Goal: Task Accomplishment & Management: Complete application form

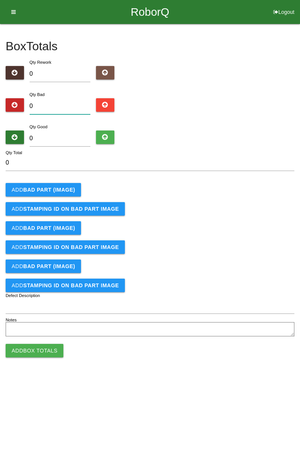
click at [76, 99] on input "0" at bounding box center [60, 106] width 61 height 16
type input "3"
click at [64, 187] on b "BAD PART (IMAGE)" at bounding box center [49, 190] width 52 height 6
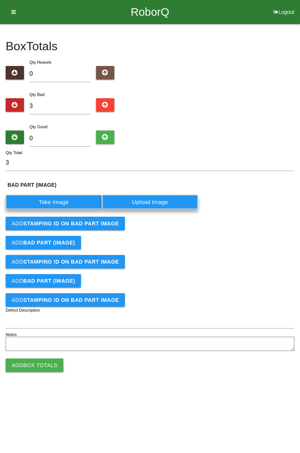
click at [60, 196] on label "Take Image" at bounding box center [54, 202] width 96 height 15
click at [0, 0] on \(IMAGE\) "Take Image" at bounding box center [0, 0] width 0 height 0
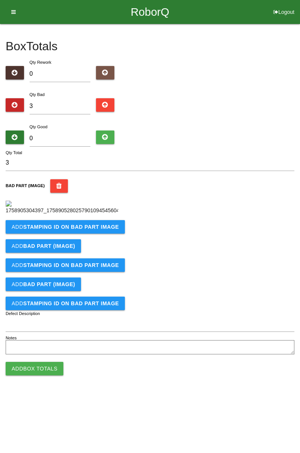
scroll to position [42, 0]
click at [105, 230] on b "STAMPING ID on BAD PART Image" at bounding box center [71, 227] width 96 height 6
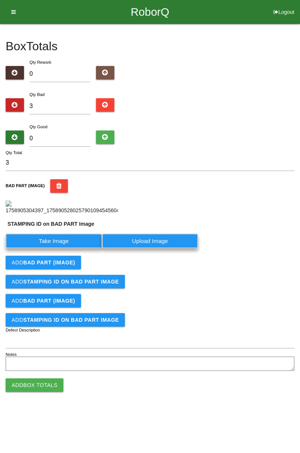
click at [78, 248] on label "Take Image" at bounding box center [54, 240] width 96 height 15
click at [0, 0] on PART "Take Image" at bounding box center [0, 0] width 0 height 0
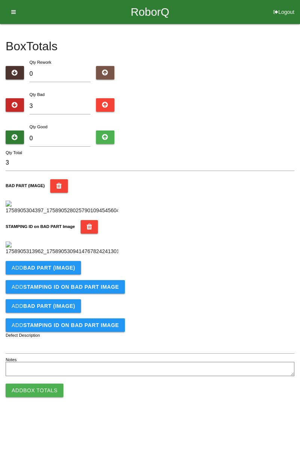
scroll to position [165, 0]
click at [68, 271] on b "BAD PART (IMAGE)" at bounding box center [49, 268] width 52 height 6
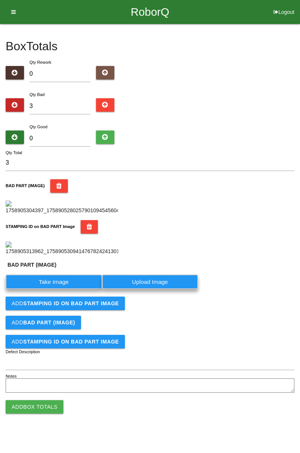
click at [69, 289] on label "Take Image" at bounding box center [54, 281] width 96 height 15
click at [0, 0] on \(IMAGE\) "Take Image" at bounding box center [0, 0] width 0 height 0
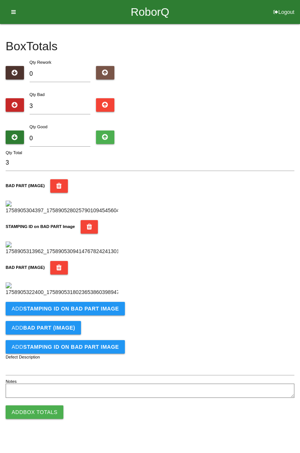
scroll to position [288, 0]
click at [99, 315] on button "Add STAMPING ID on BAD PART Image" at bounding box center [65, 308] width 119 height 13
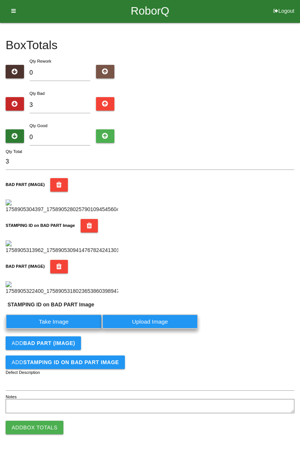
click at [88, 329] on label "Take Image" at bounding box center [54, 321] width 96 height 15
click at [0, 0] on PART "Take Image" at bounding box center [0, 0] width 0 height 0
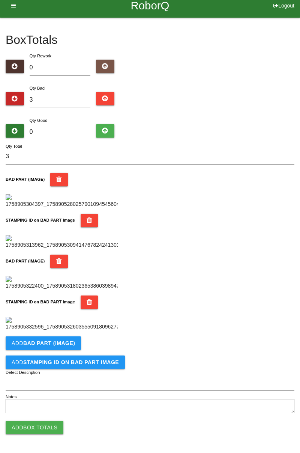
scroll to position [411, 0]
click at [72, 343] on b "BAD PART (IMAGE)" at bounding box center [49, 343] width 52 height 6
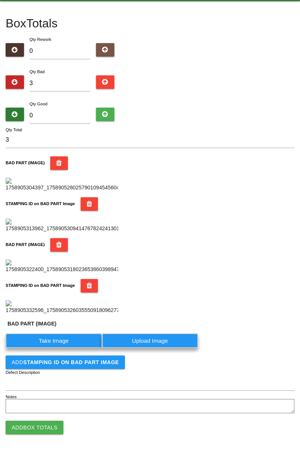
click at [62, 348] on label "Take Image" at bounding box center [54, 340] width 96 height 15
click at [0, 0] on \(IMAGE\) "Take Image" at bounding box center [0, 0] width 0 height 0
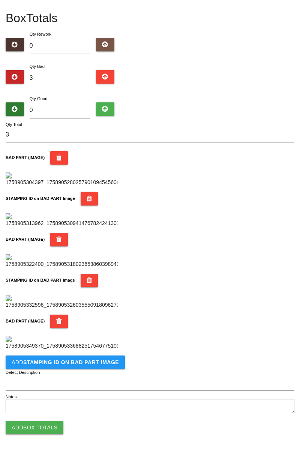
scroll to position [534, 0]
click at [90, 365] on b "STAMPING ID on BAD PART Image" at bounding box center [71, 362] width 96 height 6
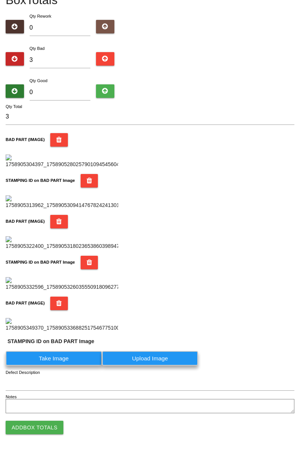
click at [65, 365] on label "Take Image" at bounding box center [54, 358] width 96 height 15
click at [0, 0] on PART "Take Image" at bounding box center [0, 0] width 0 height 0
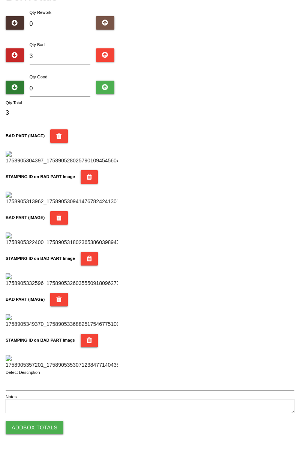
scroll to position [0, 0]
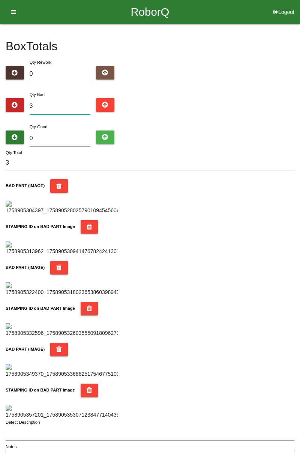
click at [64, 104] on input "3" at bounding box center [60, 106] width 61 height 16
click at [299, 64] on div "Box Totals Translate Weight Weight unit: Rework Weight Bad Weight Good Weight 0…" at bounding box center [150, 244] width 300 height 441
click at [65, 136] on input "0" at bounding box center [60, 138] width 61 height 16
type input "8"
type input "11"
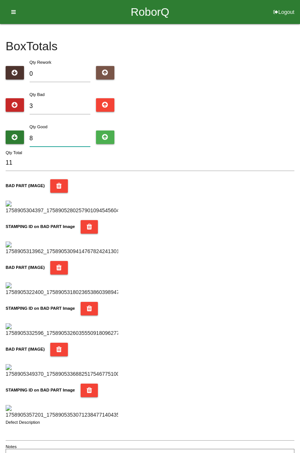
type input "81"
type input "84"
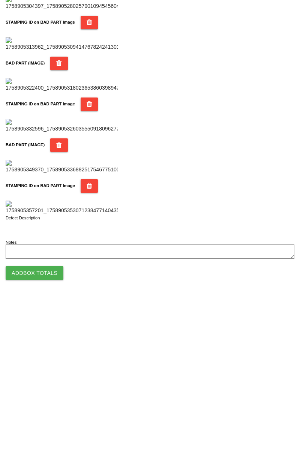
type input "81"
click at [45, 430] on button "Add Box Totals" at bounding box center [35, 427] width 58 height 13
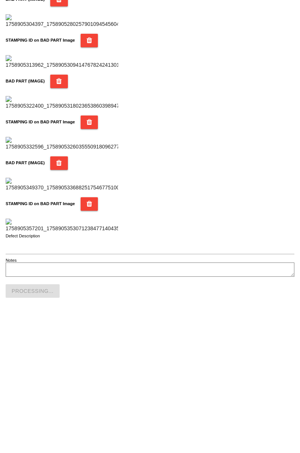
scroll to position [657, 0]
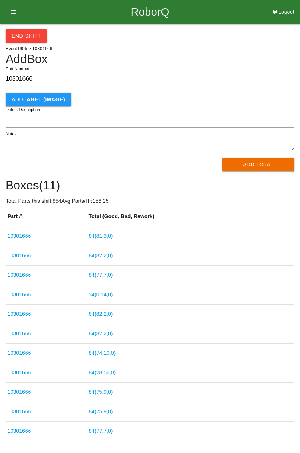
type input "10301666"
click at [258, 169] on button "Add Total" at bounding box center [258, 164] width 72 height 13
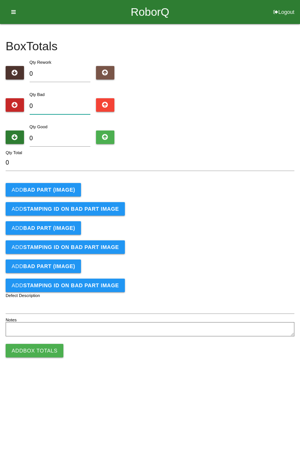
click at [62, 108] on input "0" at bounding box center [60, 106] width 61 height 16
click at [297, 73] on div "Box Totals Translate Weight Weight unit: Rework Weight Bad Weight Good Weight 0…" at bounding box center [150, 181] width 300 height 314
click at [74, 98] on input "0" at bounding box center [60, 106] width 61 height 16
type input "3"
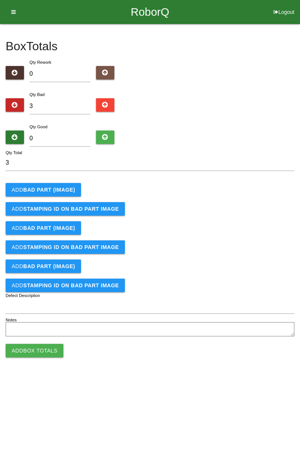
click at [68, 184] on button "Add BAD PART (IMAGE)" at bounding box center [43, 189] width 75 height 13
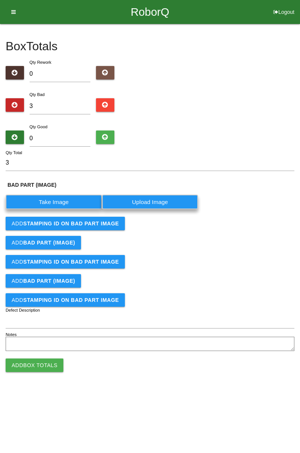
click at [71, 198] on label "Take Image" at bounding box center [54, 202] width 96 height 15
click at [0, 0] on \(IMAGE\) "Take Image" at bounding box center [0, 0] width 0 height 0
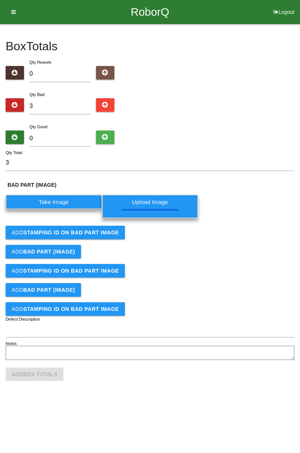
click at [108, 236] on button "Add STAMPING ID on BAD PART Image" at bounding box center [65, 232] width 119 height 13
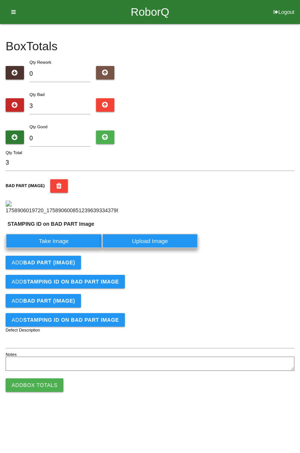
click at [85, 248] on label "Take Image" at bounding box center [54, 240] width 96 height 15
click at [0, 0] on PART "Take Image" at bounding box center [0, 0] width 0 height 0
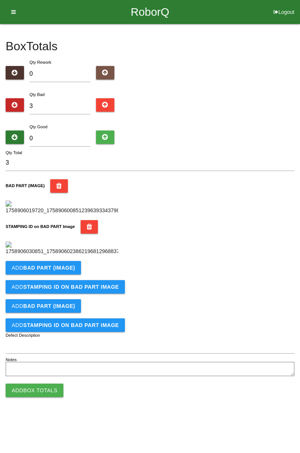
scroll to position [165, 0]
click at [70, 274] on button "Add BAD PART (IMAGE)" at bounding box center [43, 267] width 75 height 13
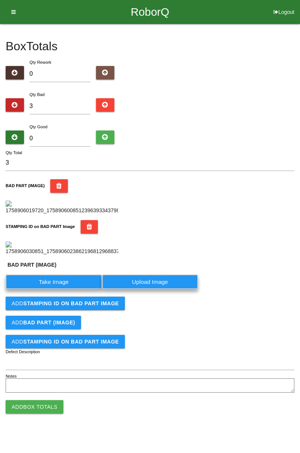
click at [67, 289] on label "Take Image" at bounding box center [54, 281] width 96 height 15
click at [0, 0] on \(IMAGE\) "Take Image" at bounding box center [0, 0] width 0 height 0
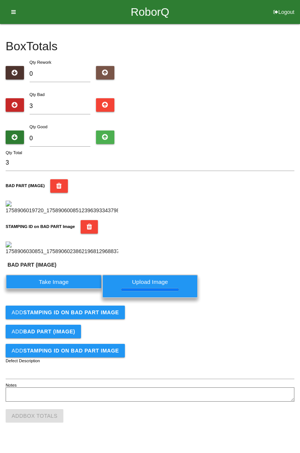
click at [107, 315] on b "STAMPING ID on BAD PART Image" at bounding box center [71, 312] width 96 height 6
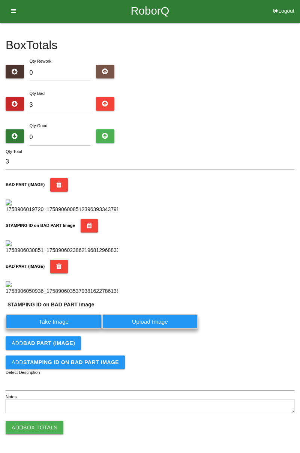
scroll to position [304, 0]
click at [82, 326] on label "Take Image" at bounding box center [54, 321] width 96 height 15
click at [0, 0] on PART "Take Image" at bounding box center [0, 0] width 0 height 0
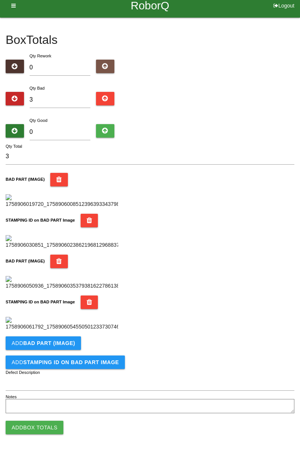
scroll to position [411, 0]
click at [72, 340] on b "BAD PART (IMAGE)" at bounding box center [49, 343] width 52 height 6
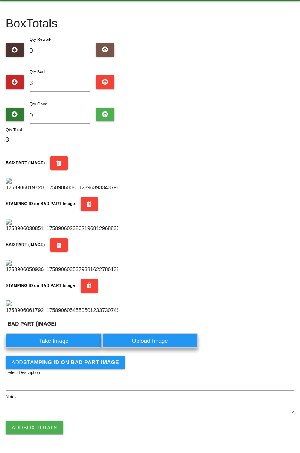
click at [68, 348] on label "Take Image" at bounding box center [54, 340] width 96 height 15
click at [0, 0] on \(IMAGE\) "Take Image" at bounding box center [0, 0] width 0 height 0
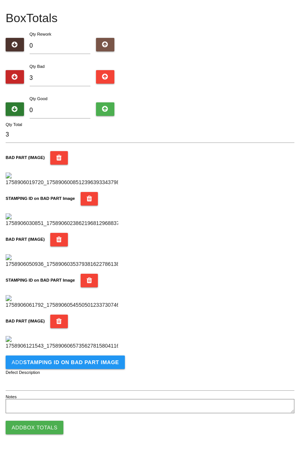
scroll to position [534, 0]
click at [58, 314] on icon "button" at bounding box center [59, 320] width 6 height 13
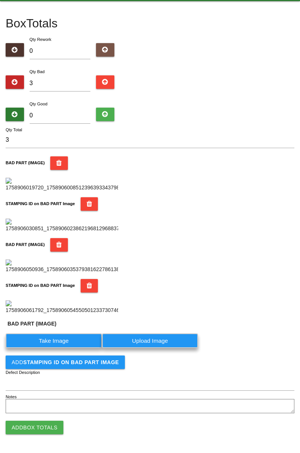
click at [69, 346] on label "Take Image" at bounding box center [54, 340] width 96 height 15
click at [0, 0] on \(IMAGE\) "Take Image" at bounding box center [0, 0] width 0 height 0
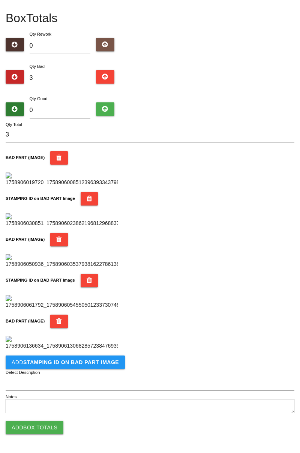
scroll to position [534, 0]
click at [97, 367] on button "Add STAMPING ID on BAD PART Image" at bounding box center [65, 361] width 119 height 13
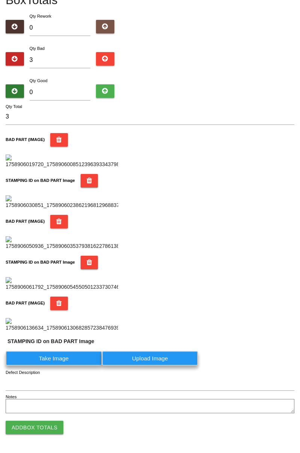
click at [66, 365] on label "Take Image" at bounding box center [54, 358] width 96 height 15
click at [0, 0] on PART "Take Image" at bounding box center [0, 0] width 0 height 0
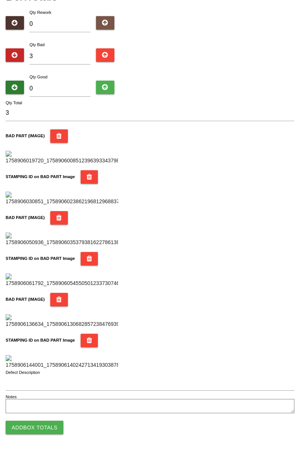
scroll to position [0, 0]
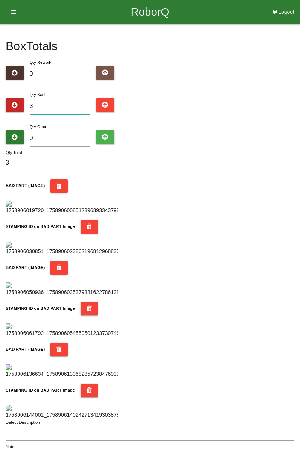
click at [59, 109] on input "3" at bounding box center [60, 106] width 61 height 16
type input "34"
type input "3"
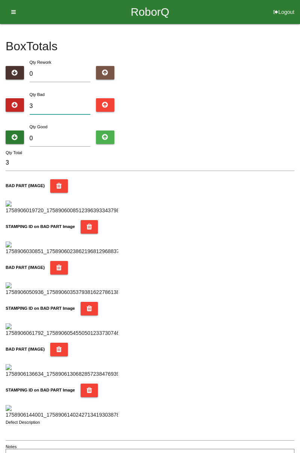
type input "0"
type input "5"
type input "0"
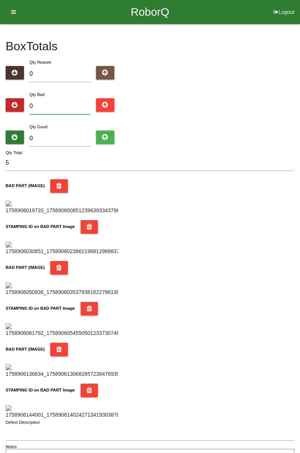
type input "0"
type input "4"
click at [299, 45] on div "Box Totals Translate Weight Weight unit: Rework Weight Bad Weight Good Weight 0…" at bounding box center [150, 244] width 300 height 441
click at [58, 105] on input "4" at bounding box center [60, 106] width 61 height 16
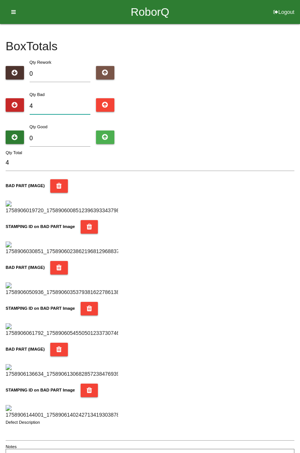
type input "0"
type input "7"
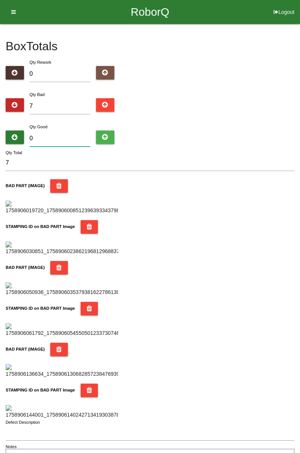
click at [71, 132] on input "0" at bounding box center [60, 138] width 61 height 16
type input "7"
type input "14"
type input "77"
type input "84"
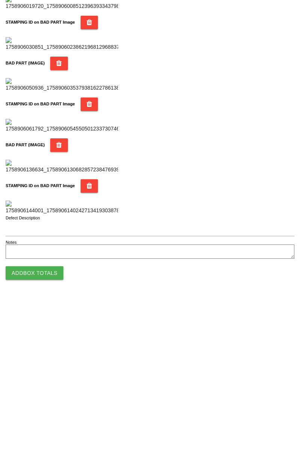
type input "77"
click at [57, 423] on button "Add Box Totals" at bounding box center [35, 427] width 58 height 13
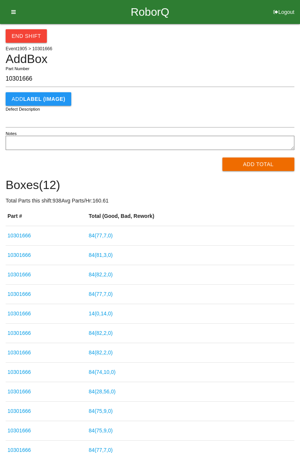
type input "10301666"
click at [265, 168] on button "Add Total" at bounding box center [258, 163] width 72 height 13
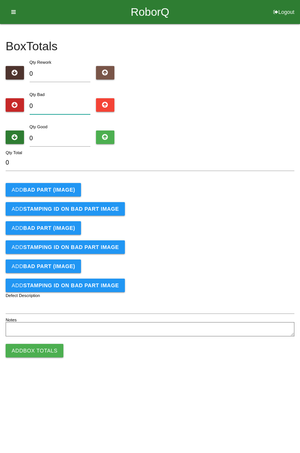
click at [63, 99] on input "0" at bounding box center [60, 106] width 61 height 16
click at [63, 105] on input "0" at bounding box center [60, 106] width 61 height 16
type input "2"
click at [67, 190] on b "BAD PART (IMAGE)" at bounding box center [49, 190] width 52 height 6
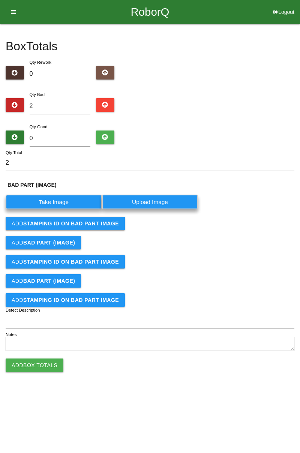
click at [58, 201] on label "Take Image" at bounding box center [54, 202] width 96 height 15
click at [0, 0] on \(IMAGE\) "Take Image" at bounding box center [0, 0] width 0 height 0
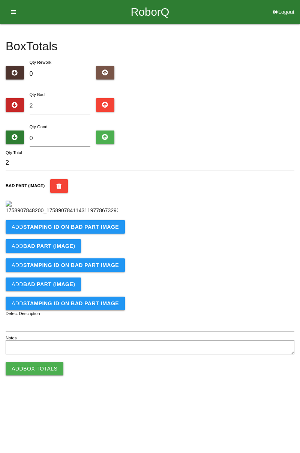
scroll to position [42, 0]
click at [95, 233] on button "Add STAMPING ID on BAD PART Image" at bounding box center [65, 226] width 119 height 13
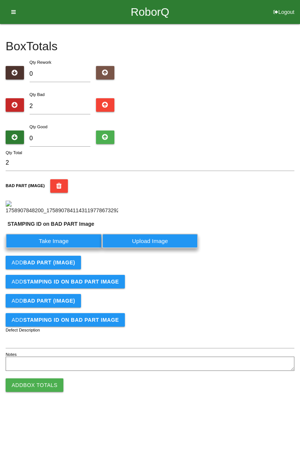
click at [67, 248] on label "Take Image" at bounding box center [54, 240] width 96 height 15
click at [0, 0] on PART "Take Image" at bounding box center [0, 0] width 0 height 0
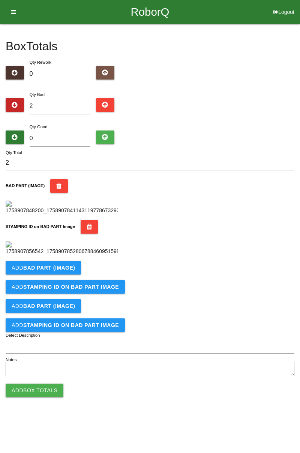
scroll to position [165, 0]
click at [72, 271] on b "BAD PART (IMAGE)" at bounding box center [49, 268] width 52 height 6
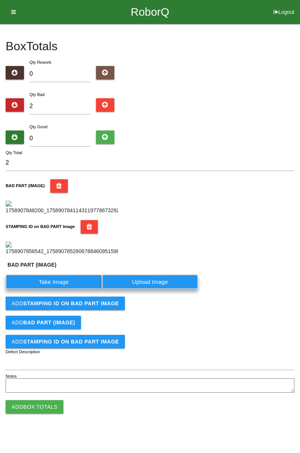
click at [70, 289] on label "Take Image" at bounding box center [54, 281] width 96 height 15
click at [0, 0] on \(IMAGE\) "Take Image" at bounding box center [0, 0] width 0 height 0
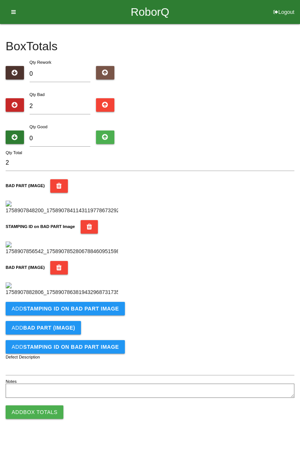
scroll to position [288, 0]
click at [102, 315] on button "Add STAMPING ID on BAD PART Image" at bounding box center [65, 308] width 119 height 13
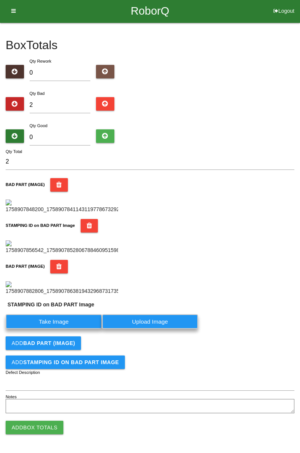
click at [65, 329] on label "Take Image" at bounding box center [54, 321] width 96 height 15
click at [0, 0] on PART "Take Image" at bounding box center [0, 0] width 0 height 0
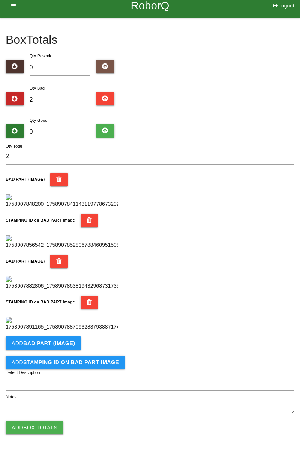
scroll to position [411, 0]
click at [73, 340] on button "Add BAD PART (IMAGE)" at bounding box center [43, 342] width 75 height 13
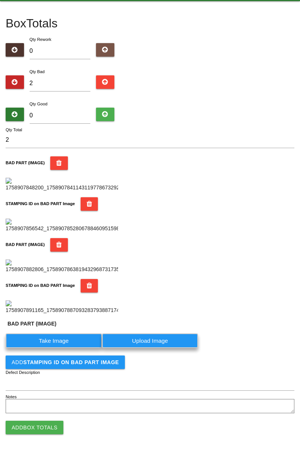
click at [63, 348] on label "Take Image" at bounding box center [54, 340] width 96 height 15
click at [0, 0] on \(IMAGE\) "Take Image" at bounding box center [0, 0] width 0 height 0
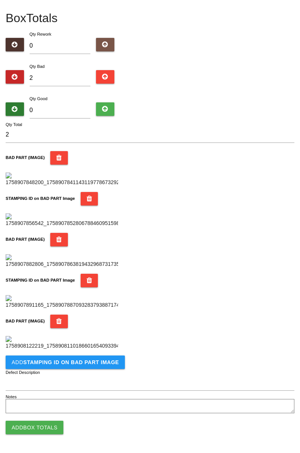
scroll to position [534, 0]
click at [88, 365] on b "STAMPING ID on BAD PART Image" at bounding box center [71, 362] width 96 height 6
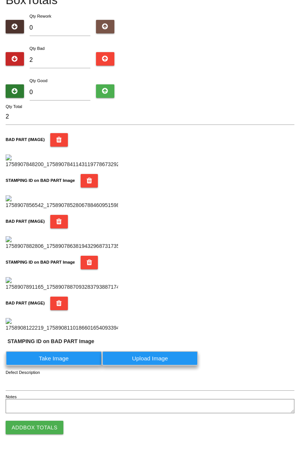
click at [66, 365] on label "Take Image" at bounding box center [54, 358] width 96 height 15
click at [0, 0] on PART "Take Image" at bounding box center [0, 0] width 0 height 0
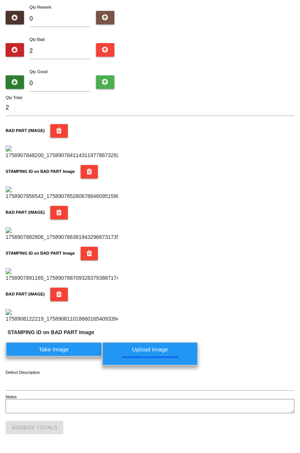
scroll to position [0, 0]
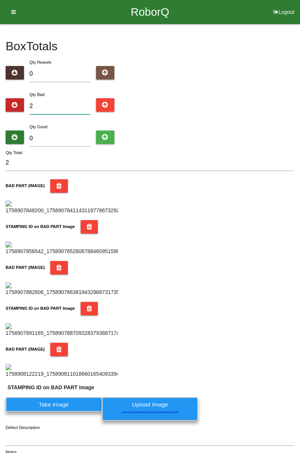
click at [69, 104] on input "2" at bounding box center [60, 106] width 61 height 16
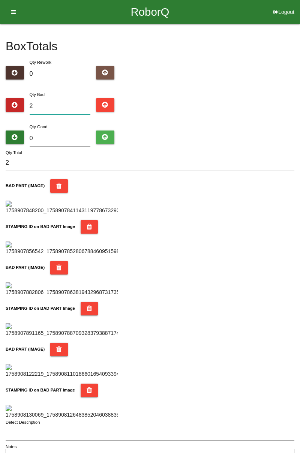
type input "0"
type input "4"
type input "0"
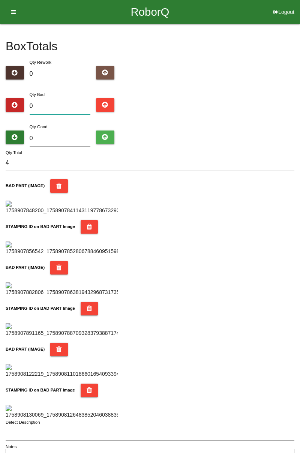
type input "0"
type input "6"
click at [64, 131] on input "0" at bounding box center [60, 138] width 61 height 16
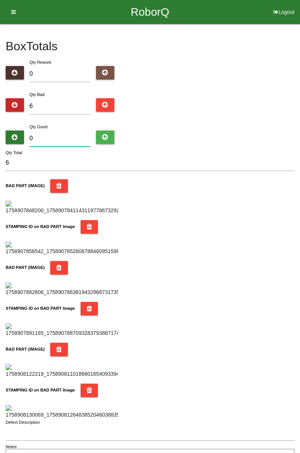
type input "7"
type input "13"
type input "78"
type input "84"
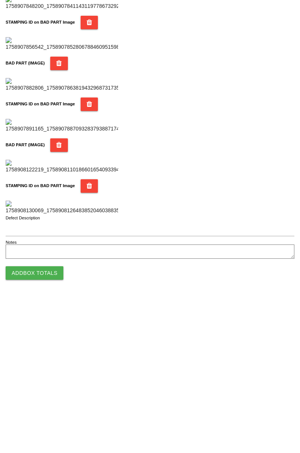
type input "78"
click at [52, 427] on button "Add Box Totals" at bounding box center [35, 427] width 58 height 13
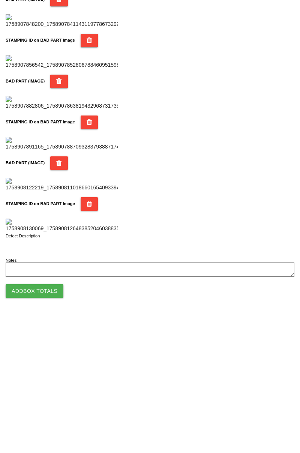
scroll to position [657, 0]
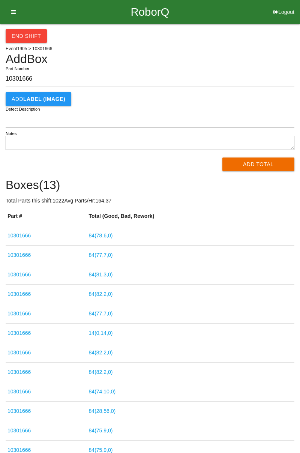
type input "10301666"
click at [265, 168] on button "Add Total" at bounding box center [258, 163] width 72 height 13
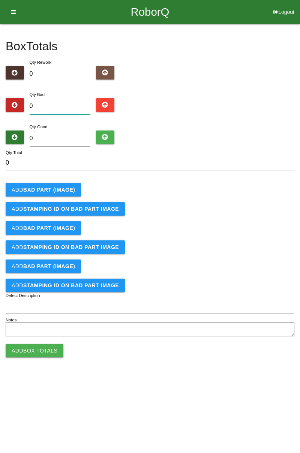
click at [49, 102] on input "0" at bounding box center [60, 106] width 61 height 16
click at [70, 184] on button "Add BAD PART (IMAGE)" at bounding box center [43, 189] width 75 height 13
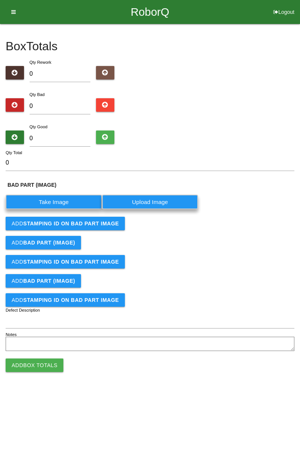
click at [61, 202] on label "Take Image" at bounding box center [54, 202] width 96 height 15
click at [0, 0] on \(IMAGE\) "Take Image" at bounding box center [0, 0] width 0 height 0
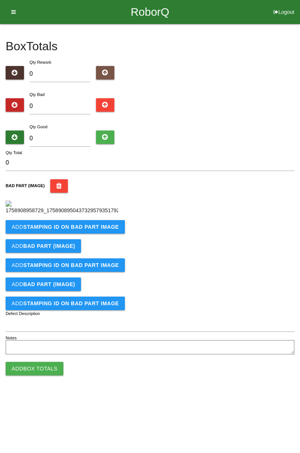
scroll to position [42, 0]
click at [100, 230] on b "STAMPING ID on BAD PART Image" at bounding box center [71, 227] width 96 height 6
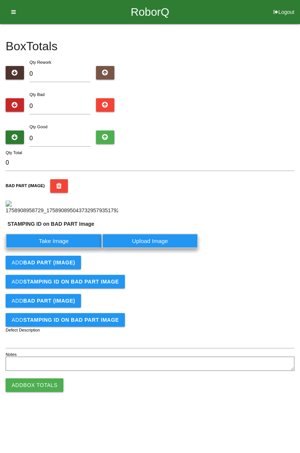
click at [70, 248] on label "Take Image" at bounding box center [54, 240] width 96 height 15
click at [0, 0] on PART "Take Image" at bounding box center [0, 0] width 0 height 0
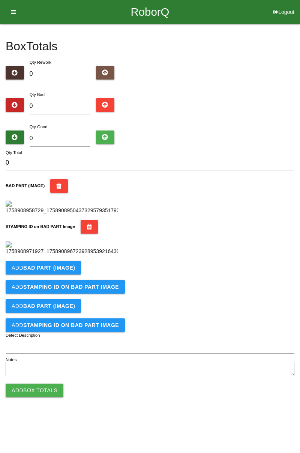
scroll to position [165, 0]
click at [73, 274] on button "Add BAD PART (IMAGE)" at bounding box center [43, 267] width 75 height 13
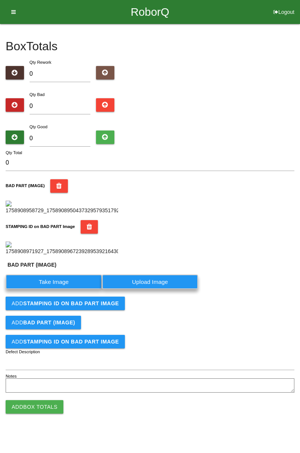
click at [61, 289] on label "Take Image" at bounding box center [54, 281] width 96 height 15
click at [0, 0] on \(IMAGE\) "Take Image" at bounding box center [0, 0] width 0 height 0
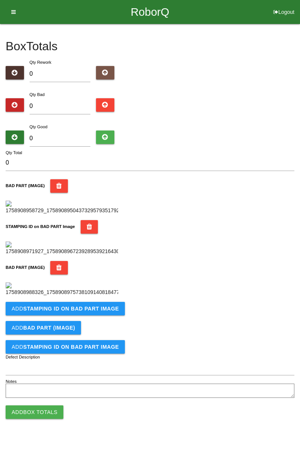
scroll to position [288, 0]
click at [94, 311] on b "STAMPING ID on BAD PART Image" at bounding box center [71, 308] width 96 height 6
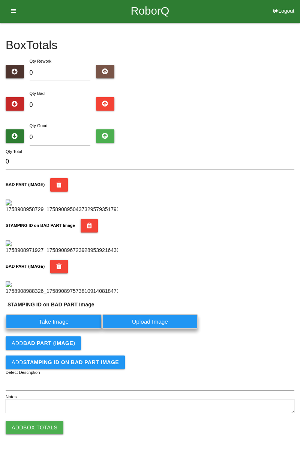
click at [76, 329] on label "Take Image" at bounding box center [54, 321] width 96 height 15
click at [0, 0] on PART "Take Image" at bounding box center [0, 0] width 0 height 0
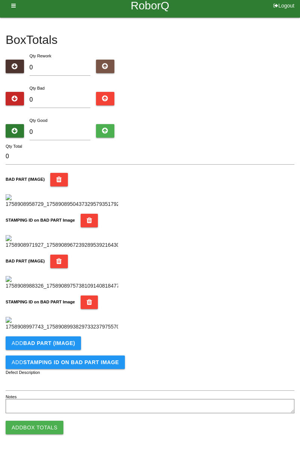
scroll to position [411, 0]
click at [72, 342] on b "BAD PART (IMAGE)" at bounding box center [49, 343] width 52 height 6
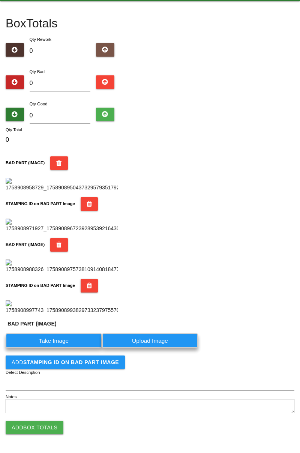
click at [63, 348] on label "Take Image" at bounding box center [54, 340] width 96 height 15
click at [0, 0] on \(IMAGE\) "Take Image" at bounding box center [0, 0] width 0 height 0
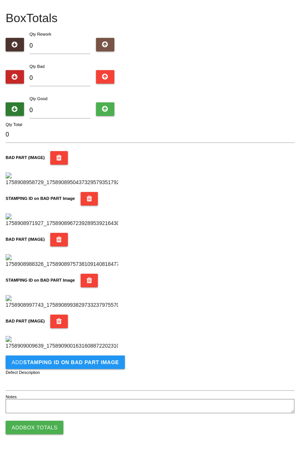
scroll to position [534, 0]
click at [93, 365] on b "STAMPING ID on BAD PART Image" at bounding box center [71, 362] width 96 height 6
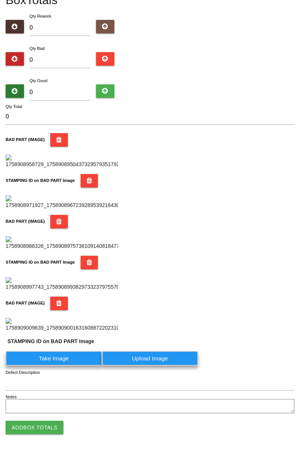
click at [70, 365] on label "Take Image" at bounding box center [54, 358] width 96 height 15
click at [0, 0] on PART "Take Image" at bounding box center [0, 0] width 0 height 0
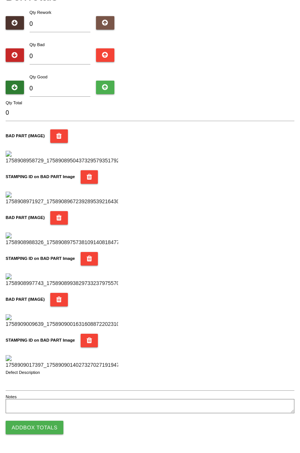
scroll to position [0, 0]
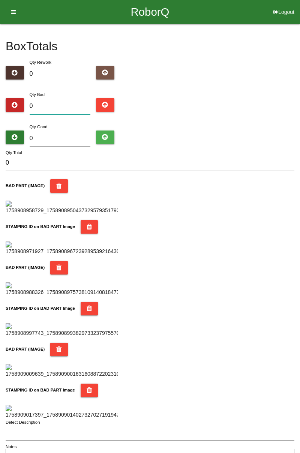
click at [72, 106] on input "0" at bounding box center [60, 106] width 61 height 16
type input "5"
